Goal: Information Seeking & Learning: Check status

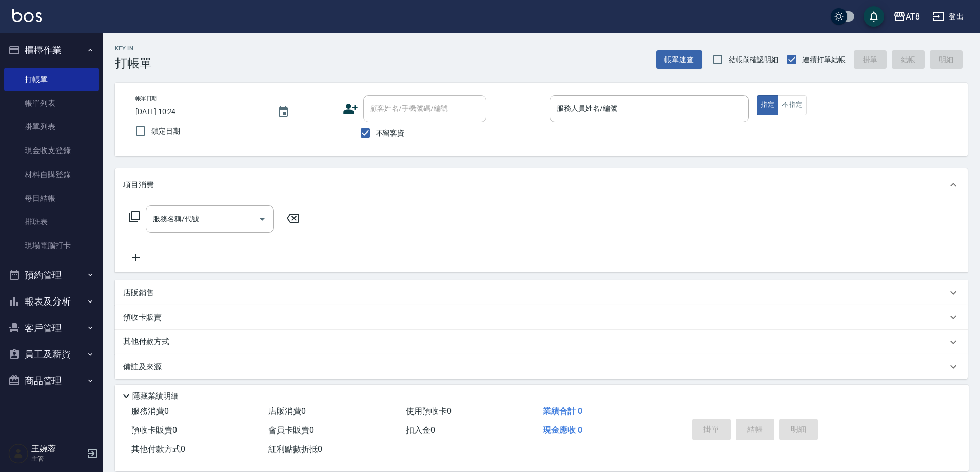
click at [49, 295] on button "報表及分析" at bounding box center [51, 301] width 94 height 27
click at [46, 346] on link "店家日報表" at bounding box center [51, 354] width 94 height 24
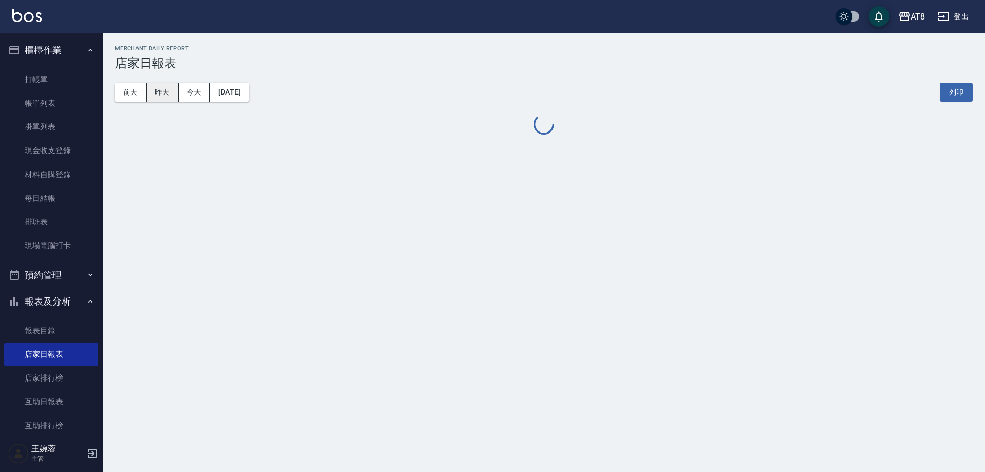
click at [167, 98] on button "昨天" at bounding box center [163, 92] width 32 height 19
click at [126, 109] on div "前天 昨天 今天 [DATE] 列印" at bounding box center [544, 92] width 858 height 44
click at [128, 97] on button "前天" at bounding box center [131, 92] width 32 height 19
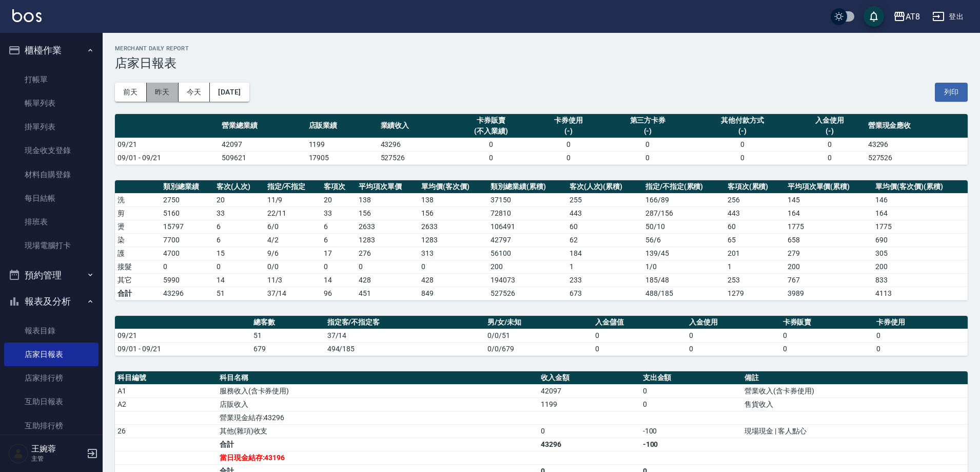
click at [165, 95] on button "昨天" at bounding box center [163, 92] width 32 height 19
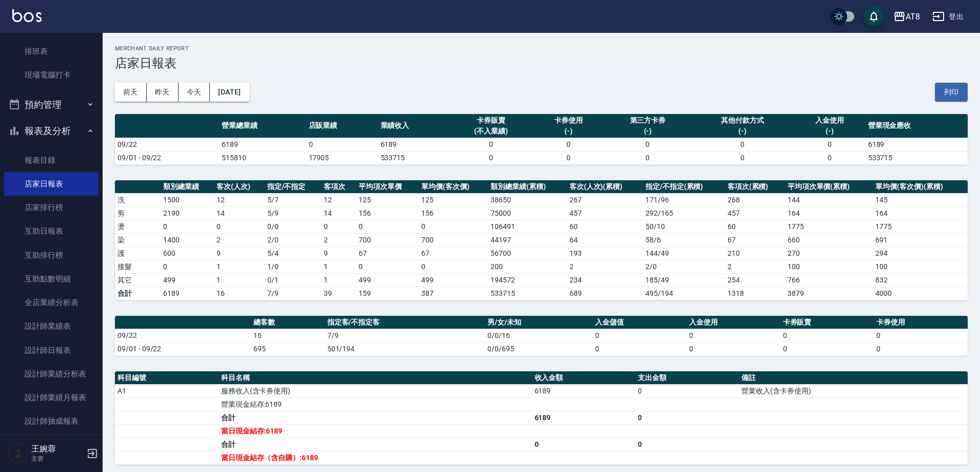
scroll to position [179, 0]
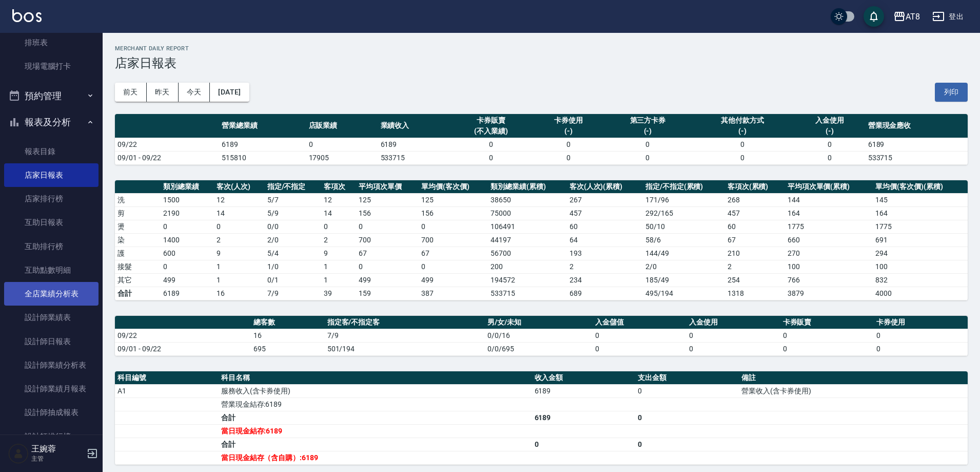
click at [63, 289] on link "全店業績分析表" at bounding box center [51, 294] width 94 height 24
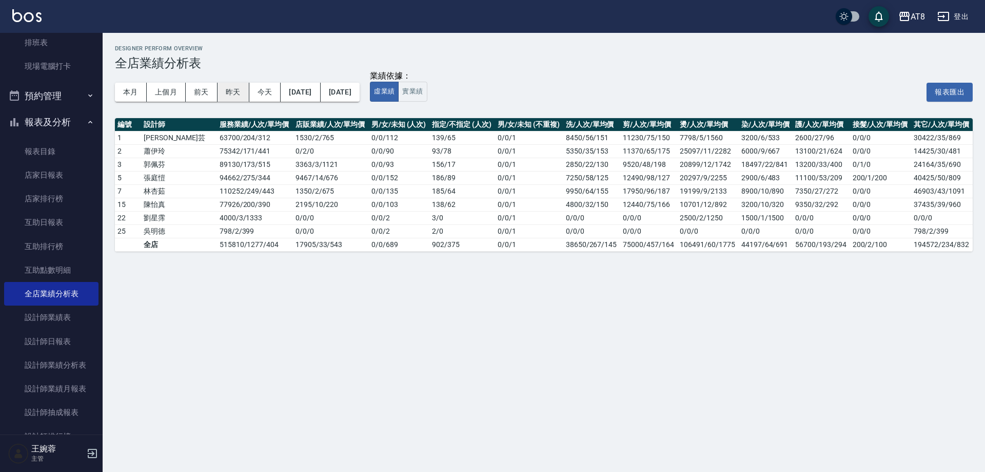
click at [229, 94] on button "昨天" at bounding box center [234, 92] width 32 height 19
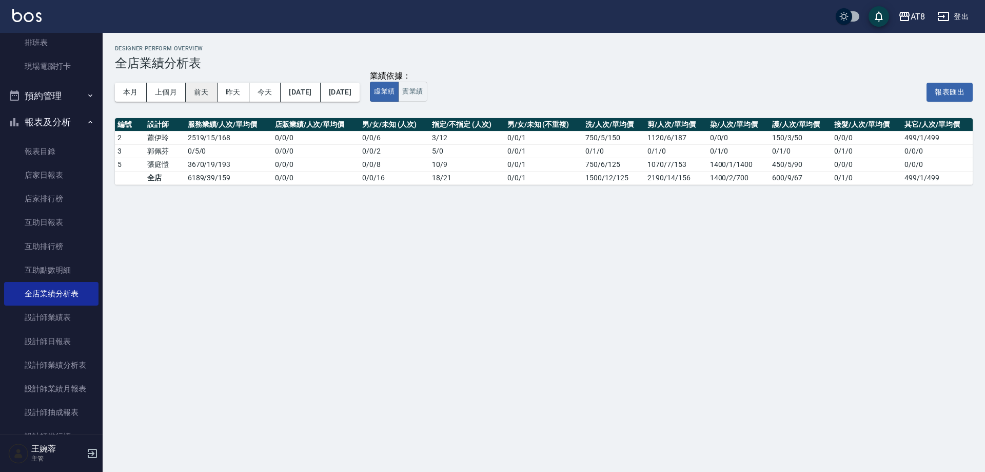
click at [213, 95] on button "前天" at bounding box center [202, 92] width 32 height 19
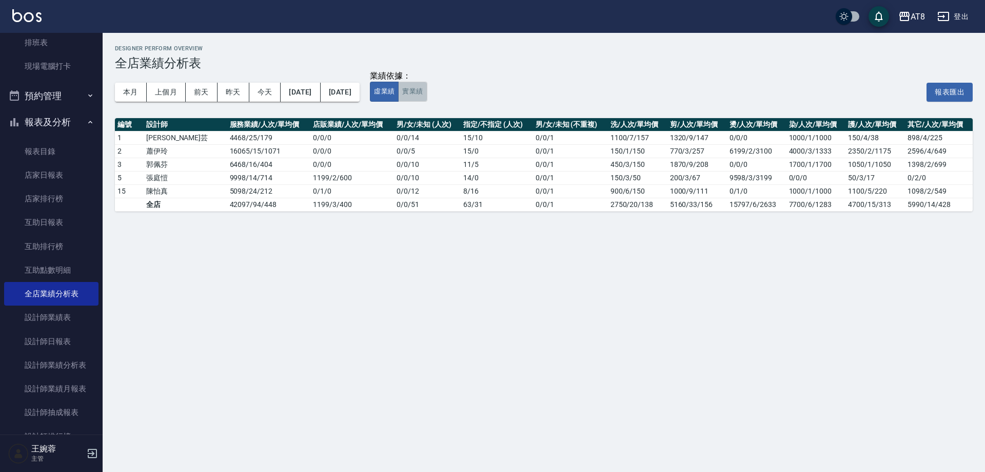
click at [427, 97] on button "實業績" at bounding box center [412, 92] width 29 height 20
click at [224, 93] on button "昨天" at bounding box center [234, 92] width 32 height 19
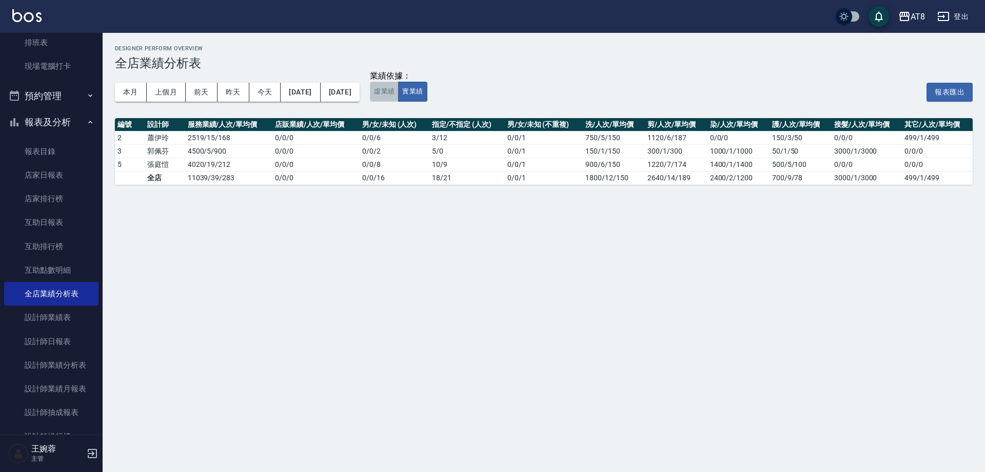
click at [399, 94] on button "虛業績" at bounding box center [384, 92] width 29 height 20
click at [427, 95] on button "實業績" at bounding box center [412, 92] width 29 height 20
click at [20, 13] on img at bounding box center [26, 15] width 29 height 13
